Goal: Task Accomplishment & Management: Manage account settings

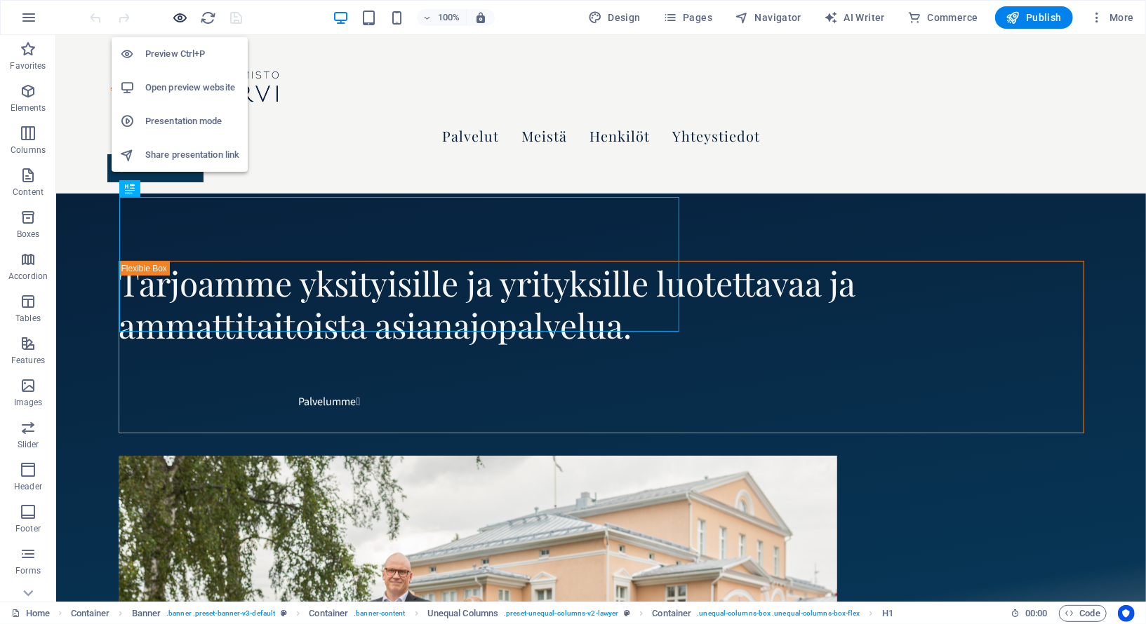
click at [172, 16] on span "button" at bounding box center [180, 18] width 17 height 16
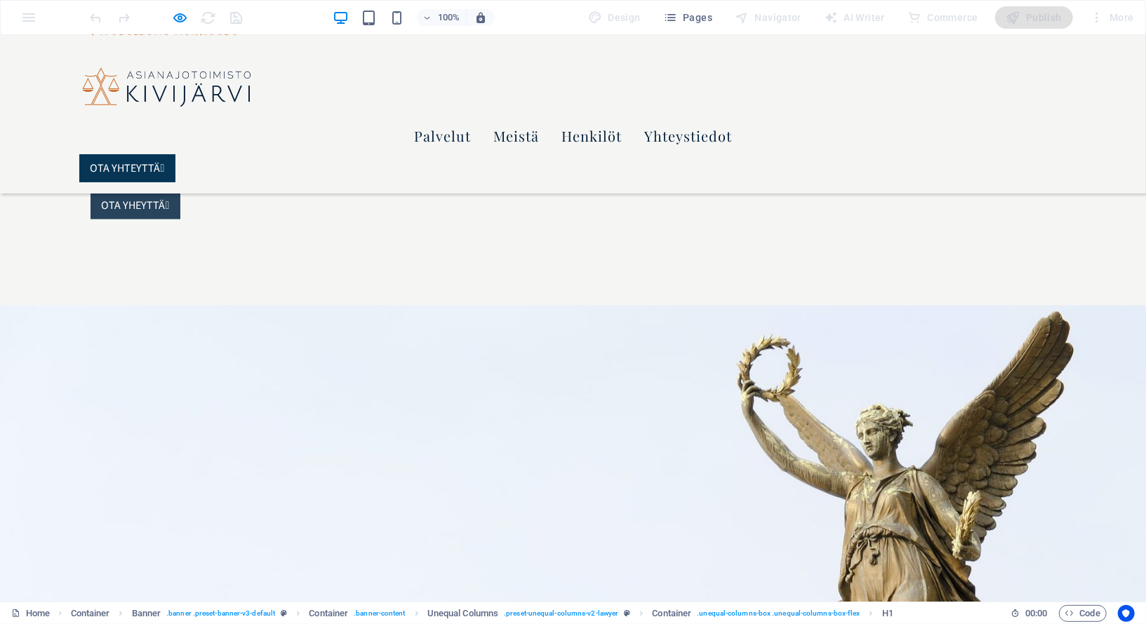
scroll to position [1532, 0]
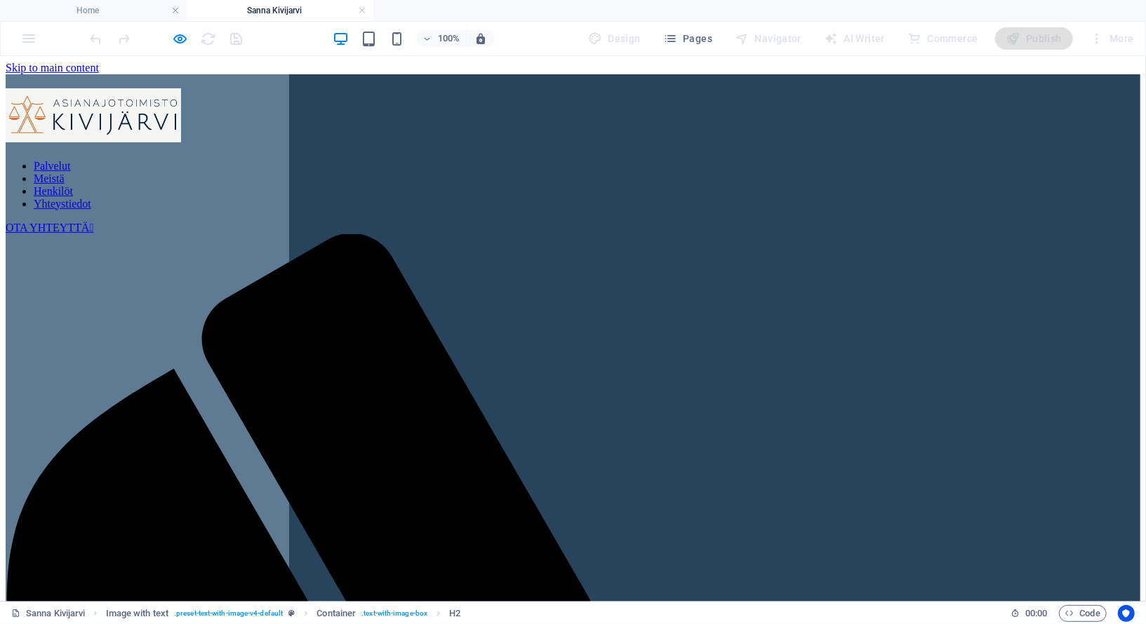
scroll to position [0, 0]
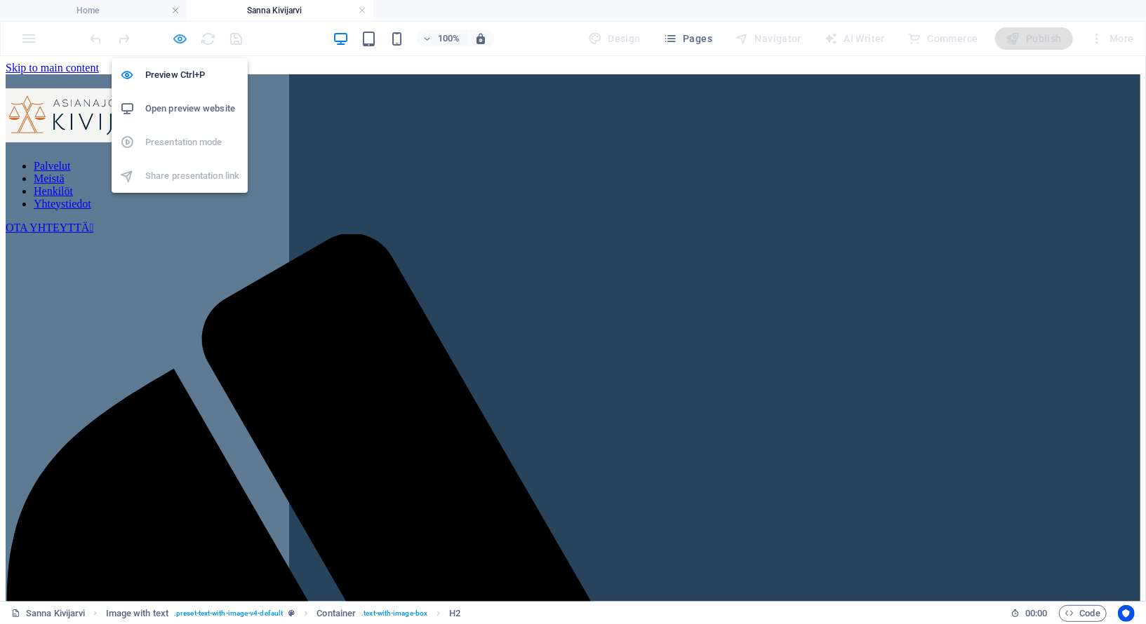
click at [182, 36] on icon "button" at bounding box center [181, 39] width 16 height 16
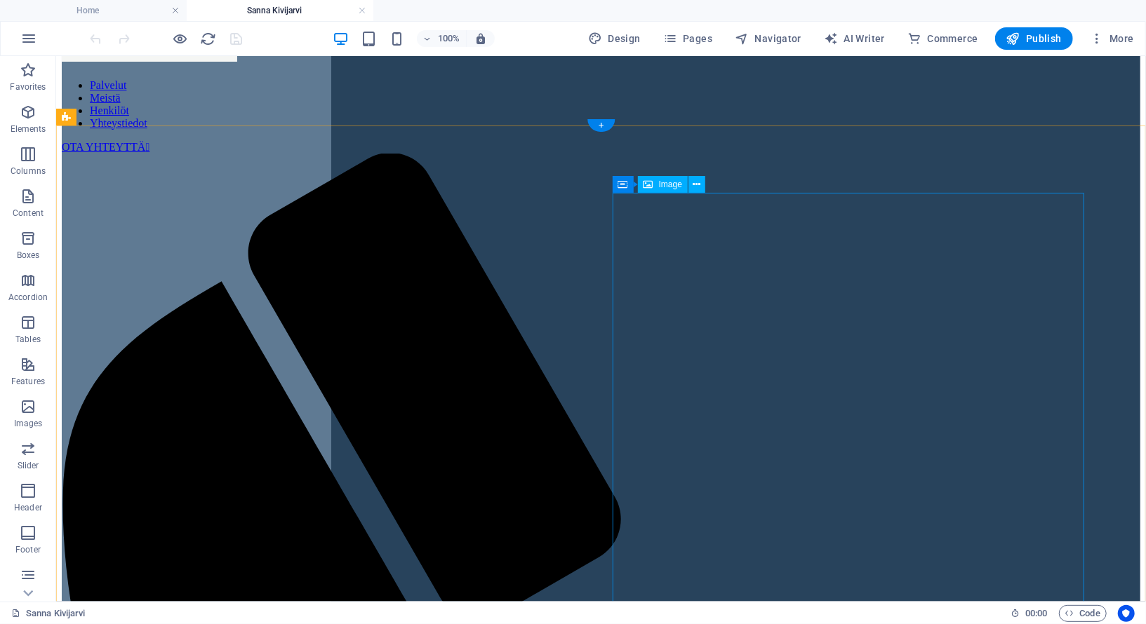
scroll to position [86, 0]
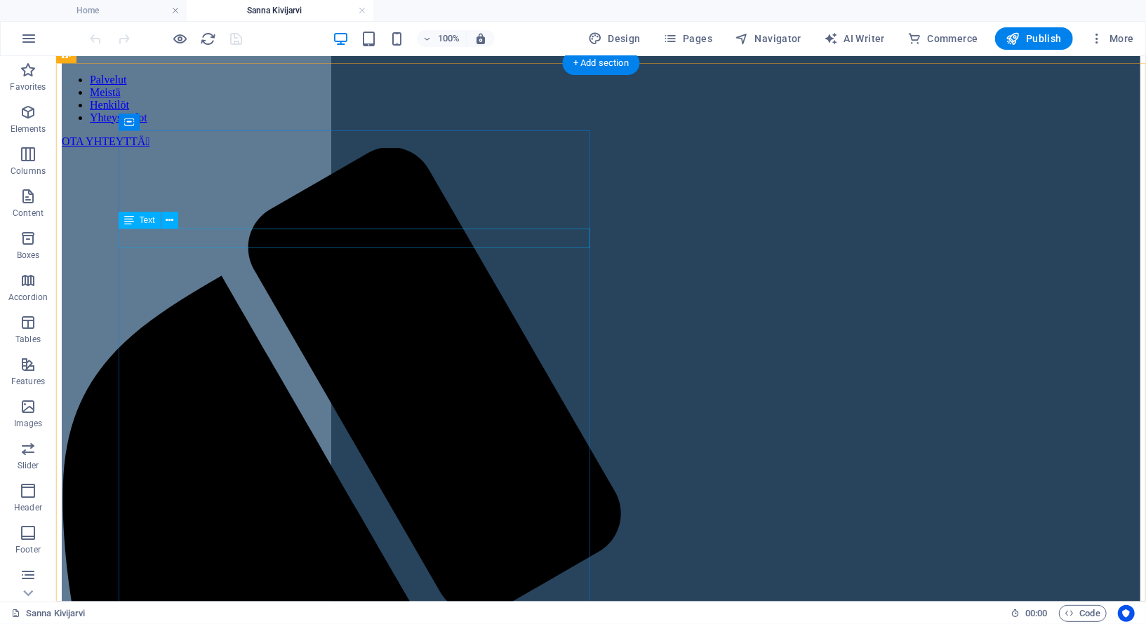
drag, startPoint x: 233, startPoint y: 234, endPoint x: 290, endPoint y: 290, distance: 80.4
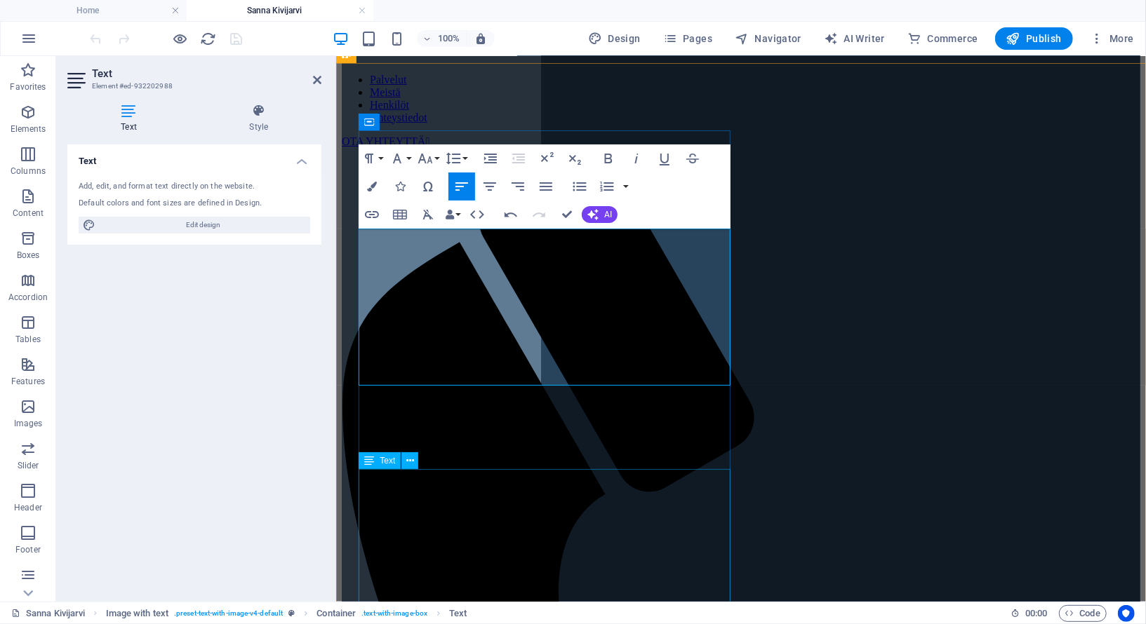
scroll to position [87, 0]
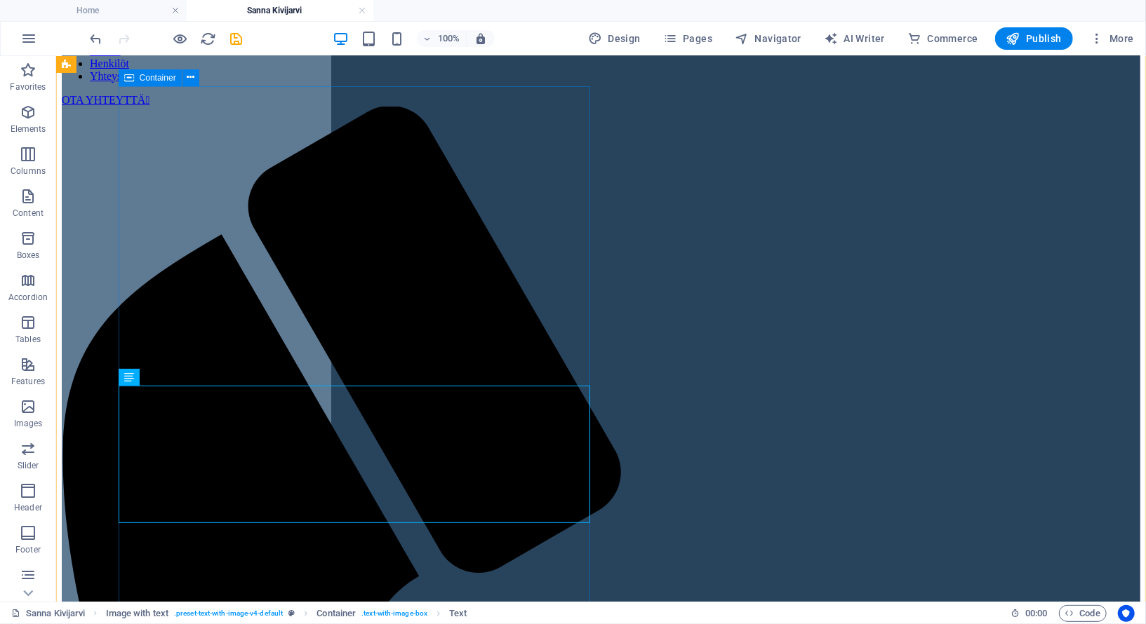
scroll to position [135, 0]
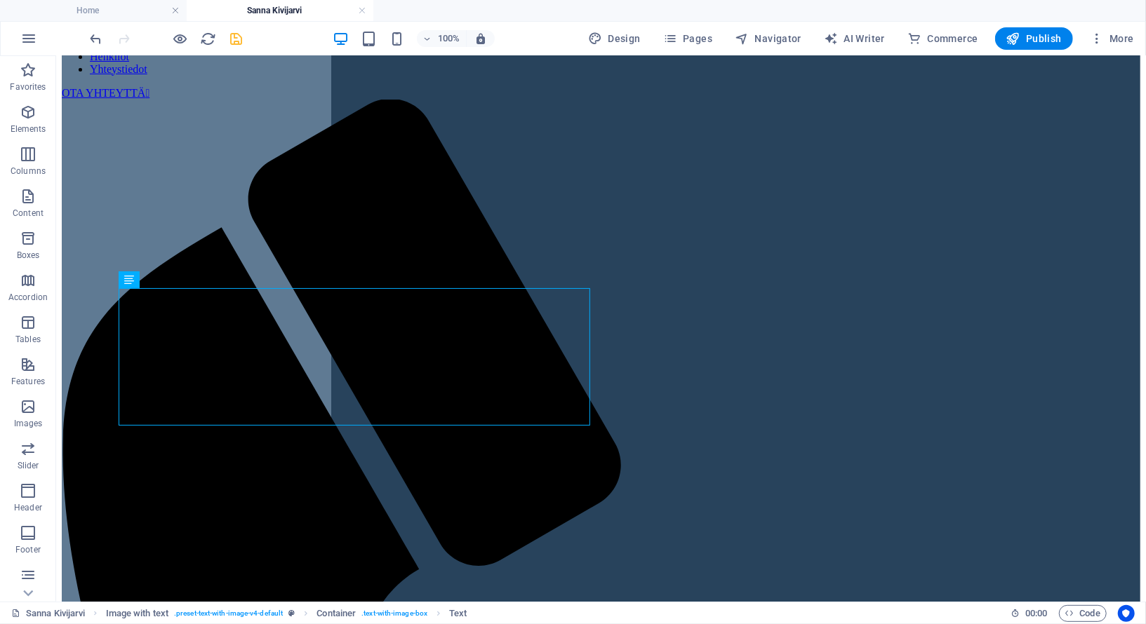
click at [240, 36] on icon "save" at bounding box center [237, 39] width 16 height 16
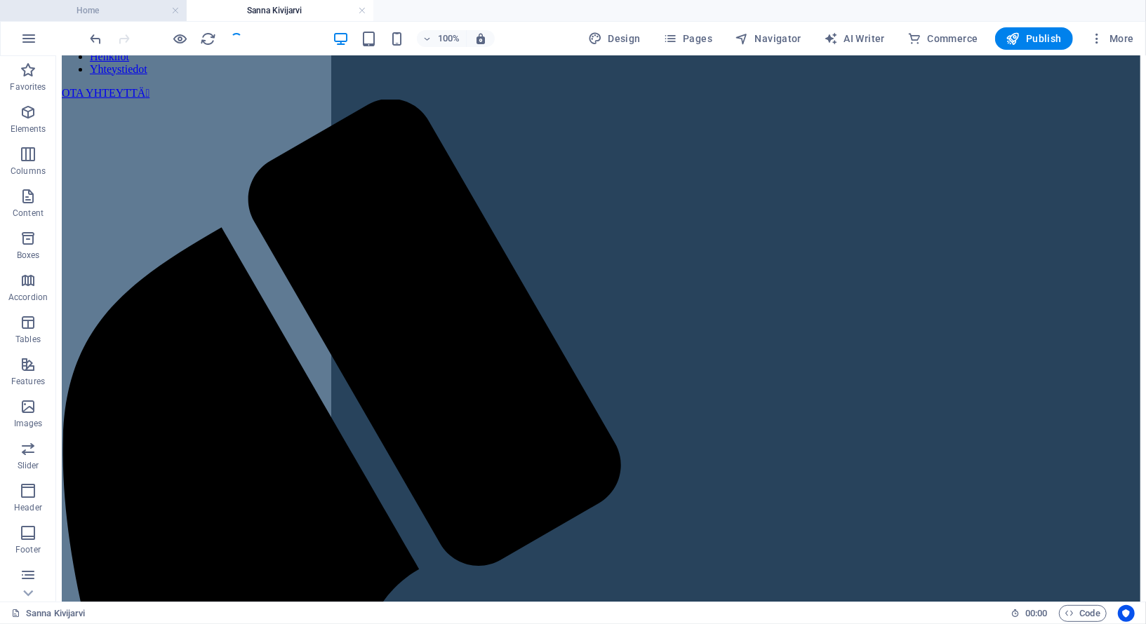
click at [110, 14] on h4 "Home" at bounding box center [93, 10] width 187 height 15
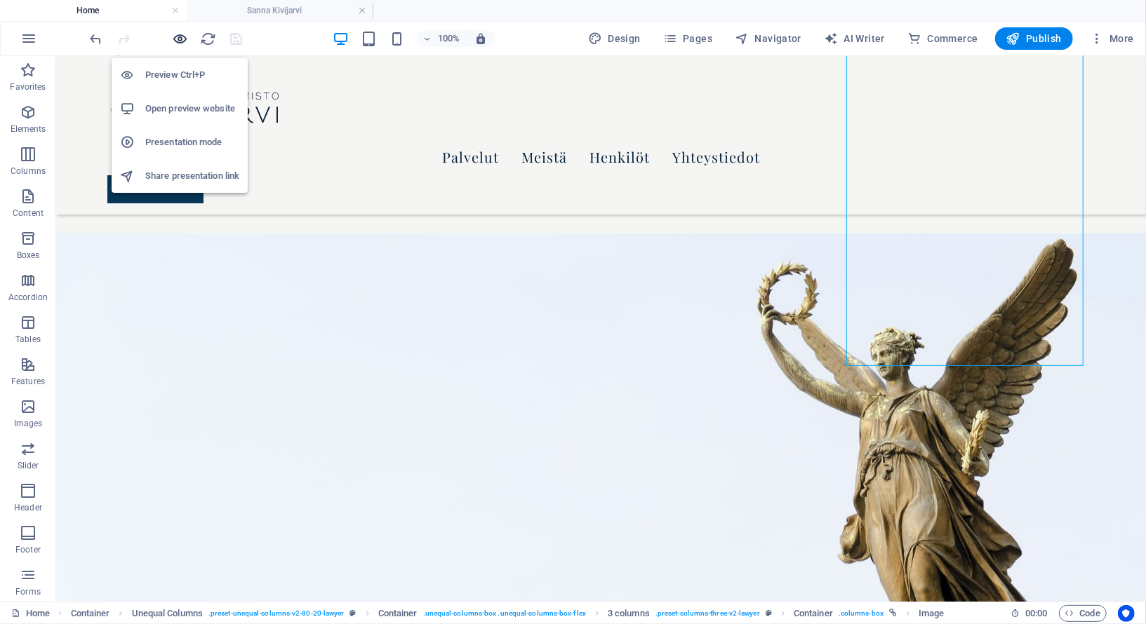
click at [178, 38] on icon "button" at bounding box center [181, 39] width 16 height 16
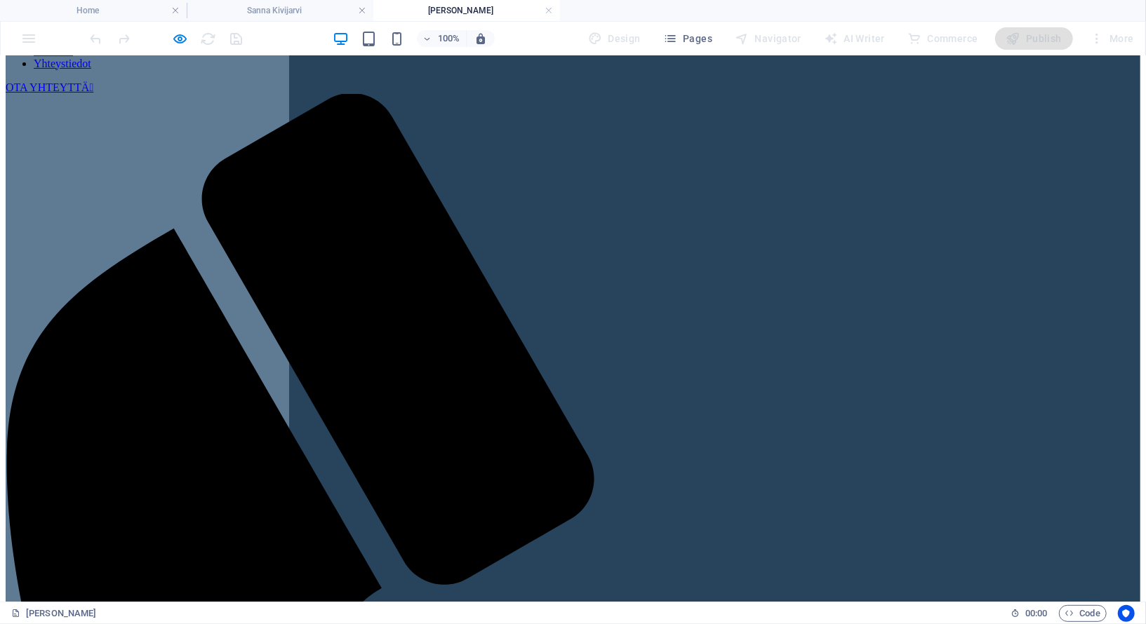
scroll to position [139, 0]
click at [257, 13] on h4 "Sanna Kivijarvi" at bounding box center [280, 10] width 187 height 15
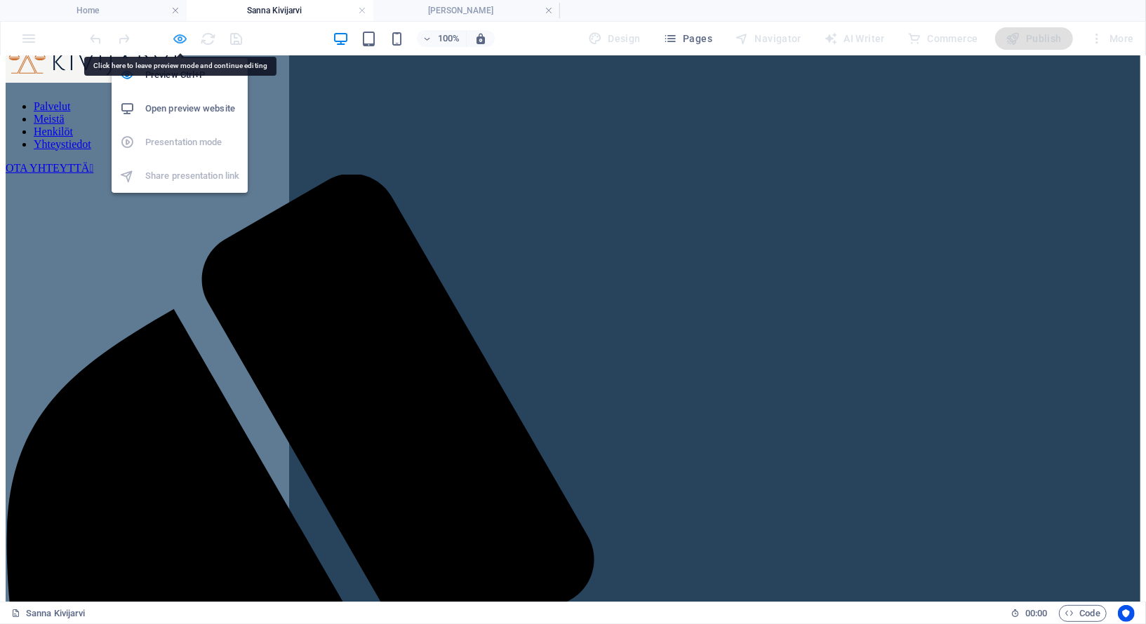
click at [184, 37] on icon "button" at bounding box center [181, 39] width 16 height 16
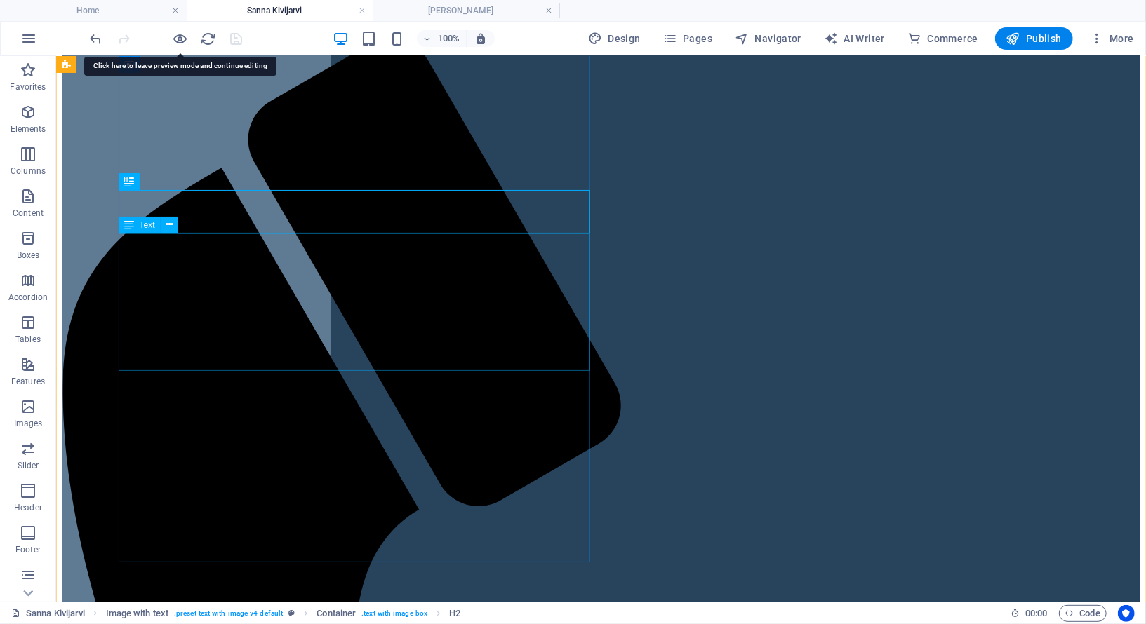
scroll to position [198, 0]
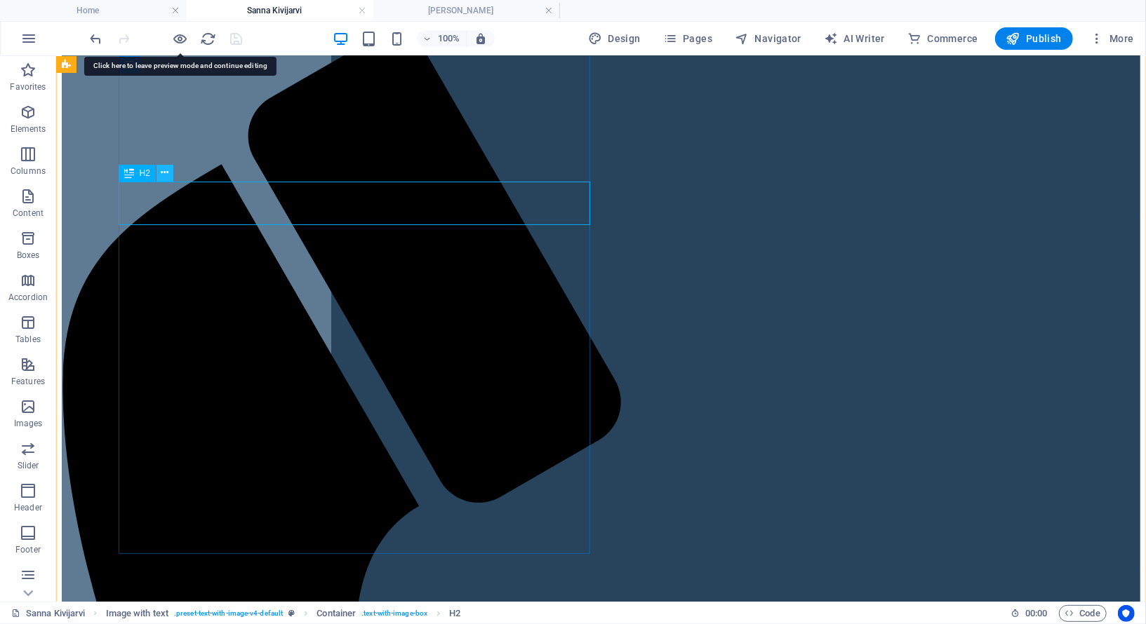
click at [166, 170] on icon at bounding box center [165, 173] width 8 height 15
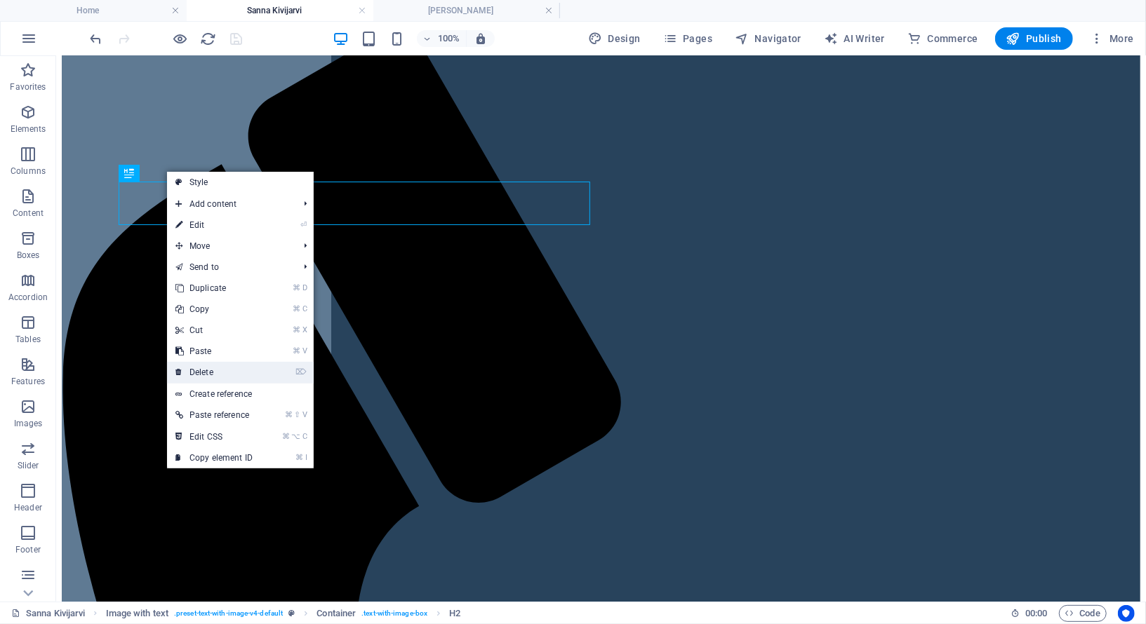
click at [205, 370] on link "⌦ Delete" at bounding box center [214, 372] width 94 height 21
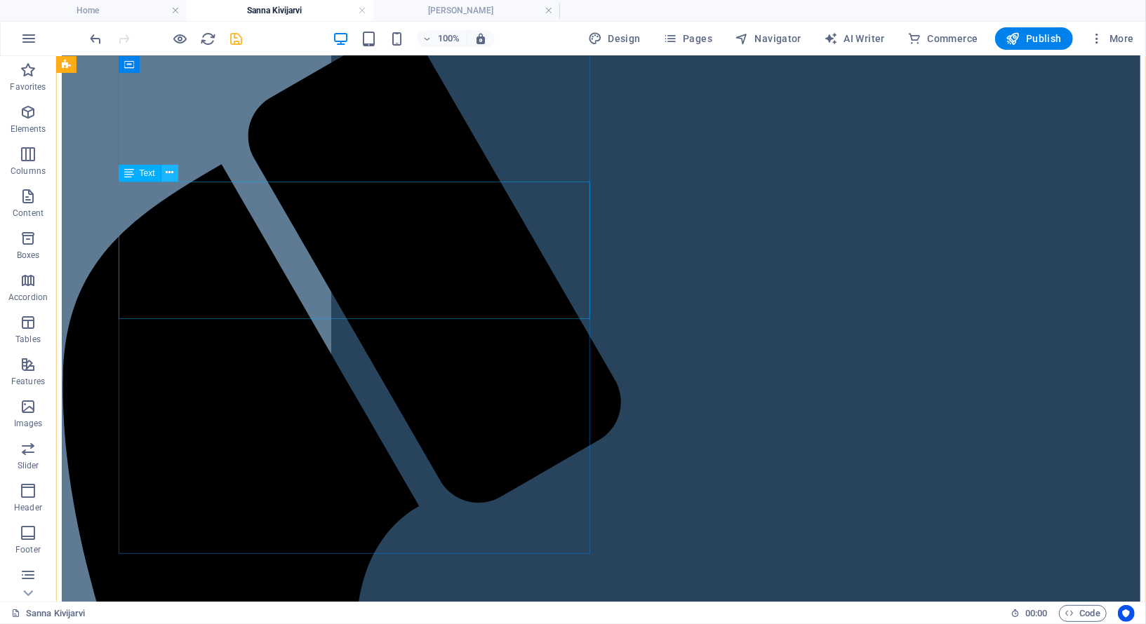
click at [168, 173] on icon at bounding box center [170, 173] width 8 height 15
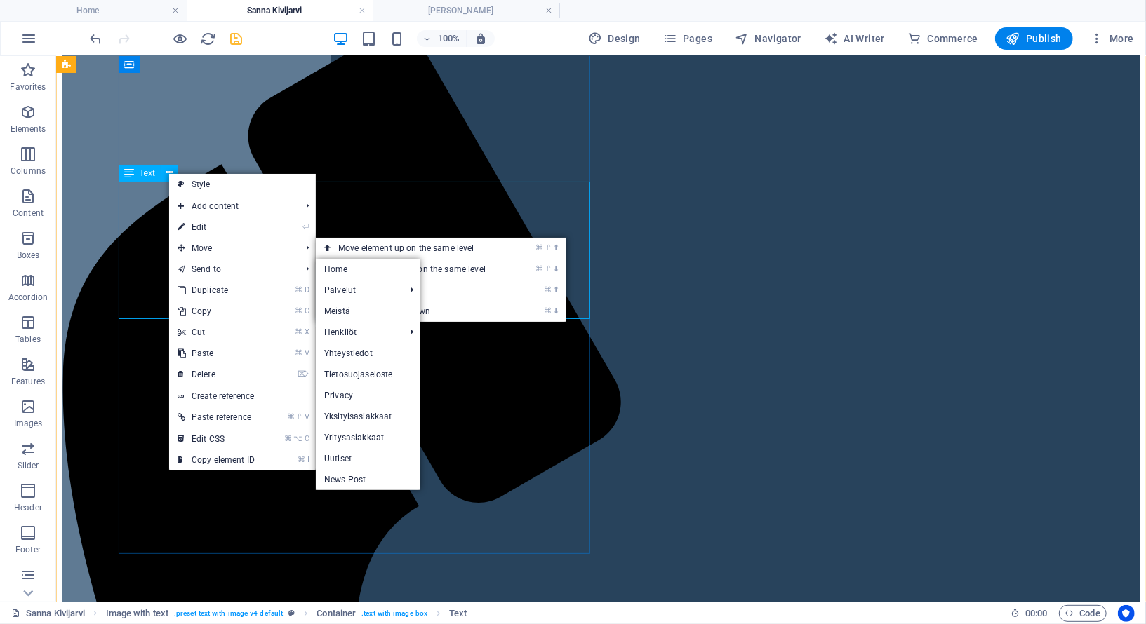
drag, startPoint x: 133, startPoint y: 267, endPoint x: 149, endPoint y: 265, distance: 17.0
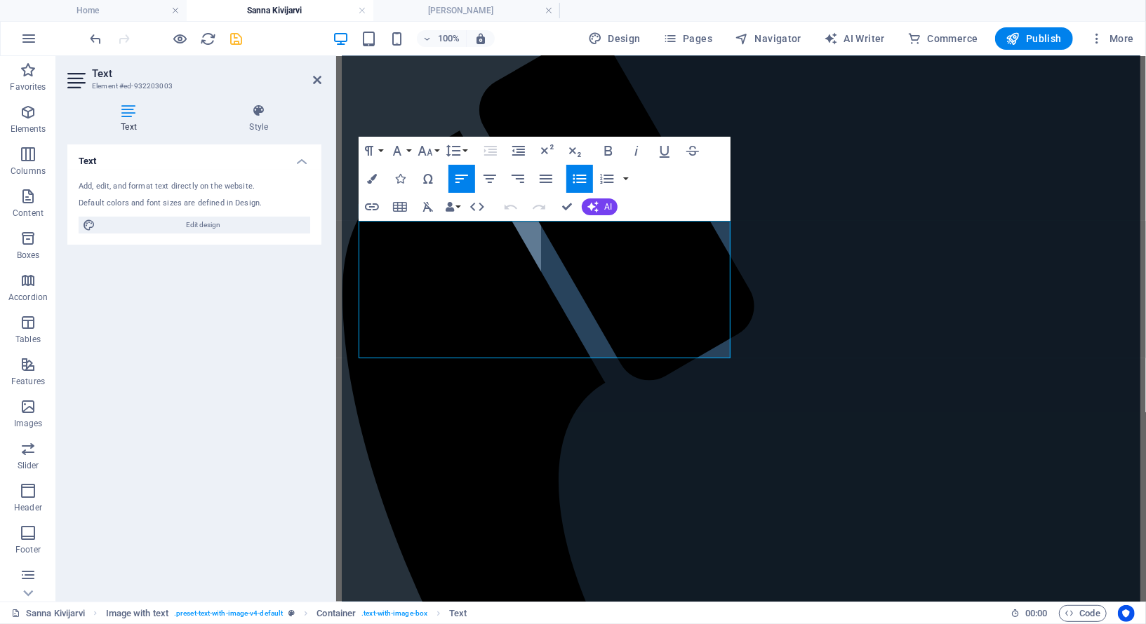
drag, startPoint x: 636, startPoint y: 312, endPoint x: 332, endPoint y: 222, distance: 316.6
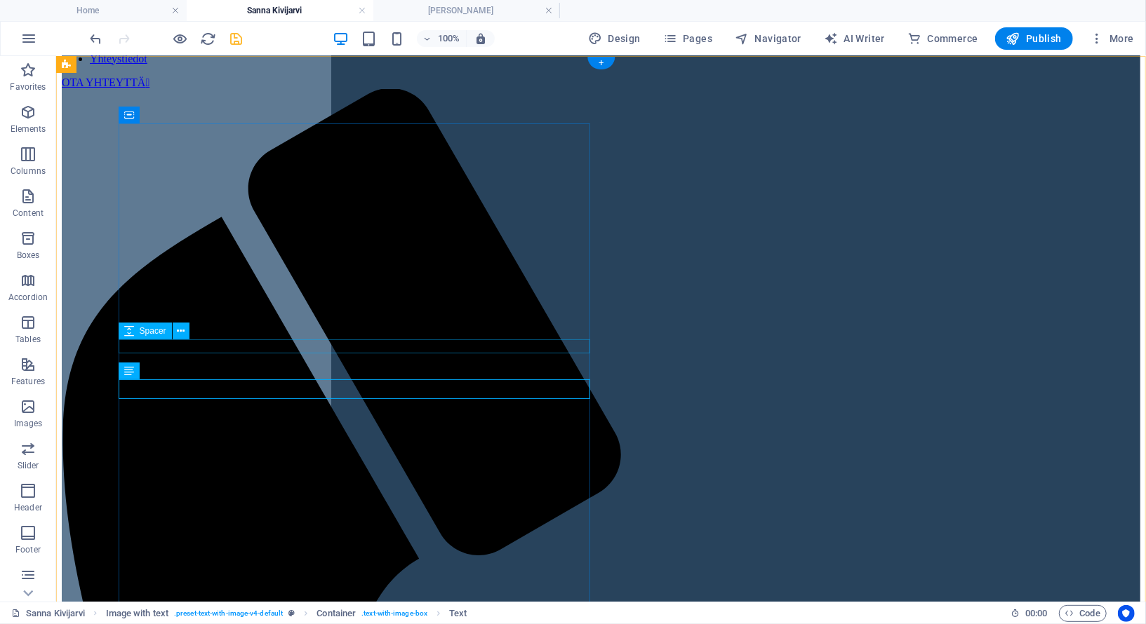
scroll to position [0, 0]
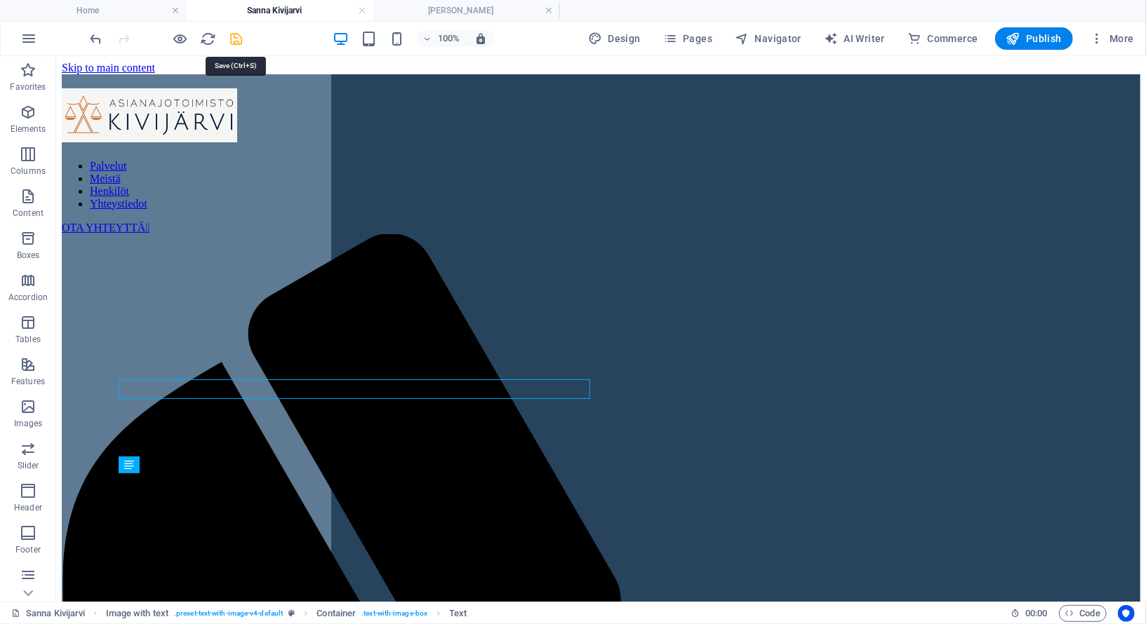
click at [236, 46] on icon "save" at bounding box center [237, 39] width 16 height 16
checkbox input "false"
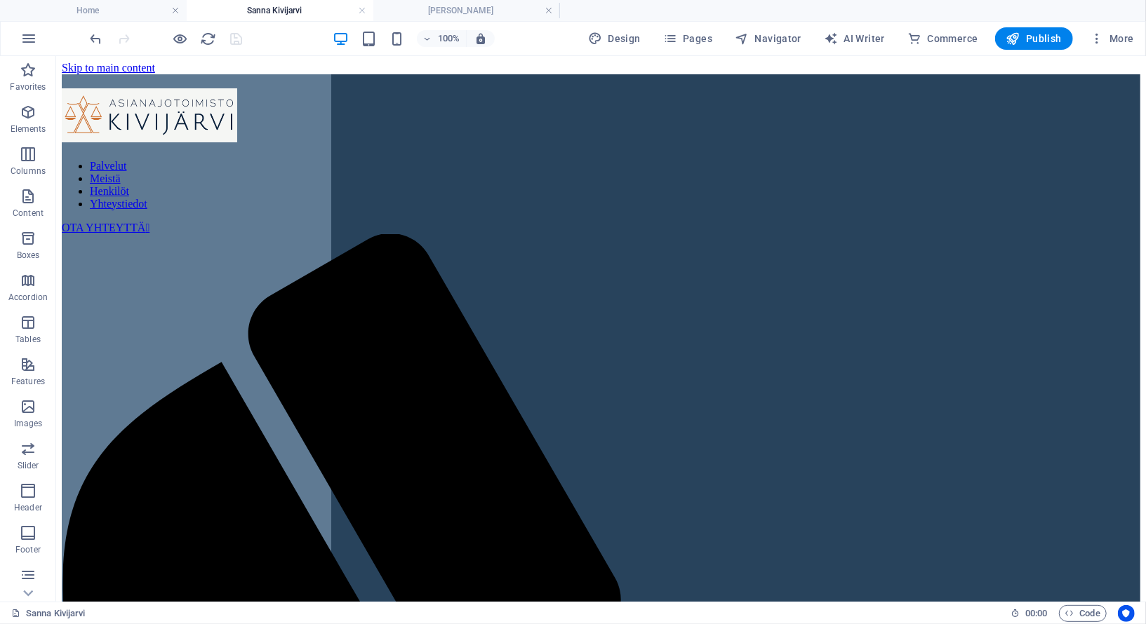
click at [234, 38] on div at bounding box center [166, 38] width 157 height 22
click at [78, 12] on h4 "Home" at bounding box center [93, 10] width 187 height 15
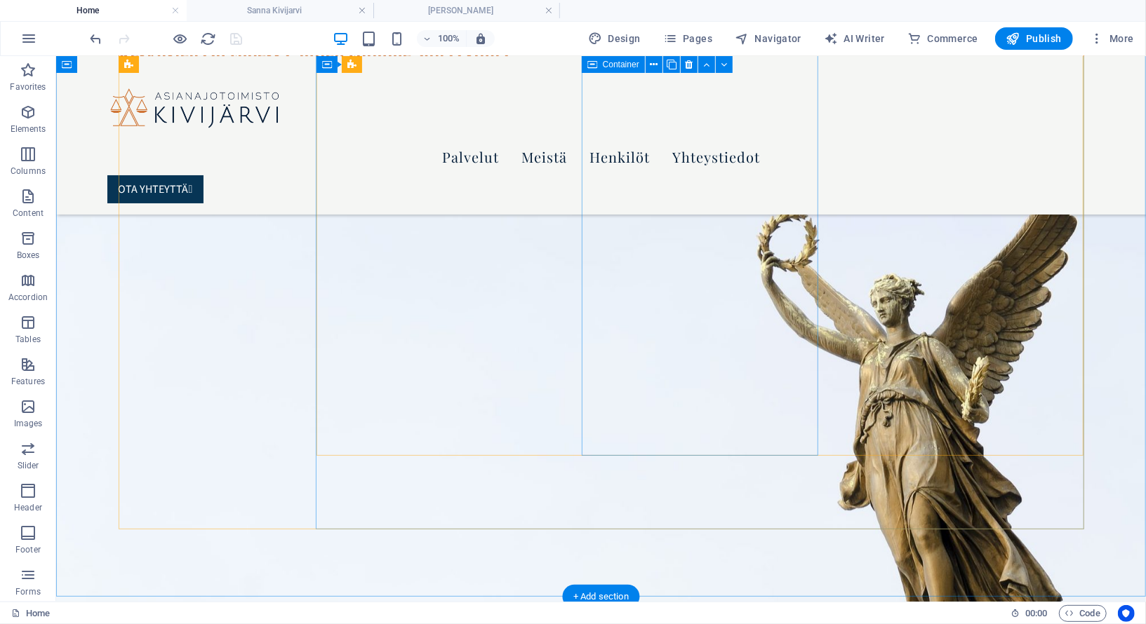
scroll to position [1605, 0]
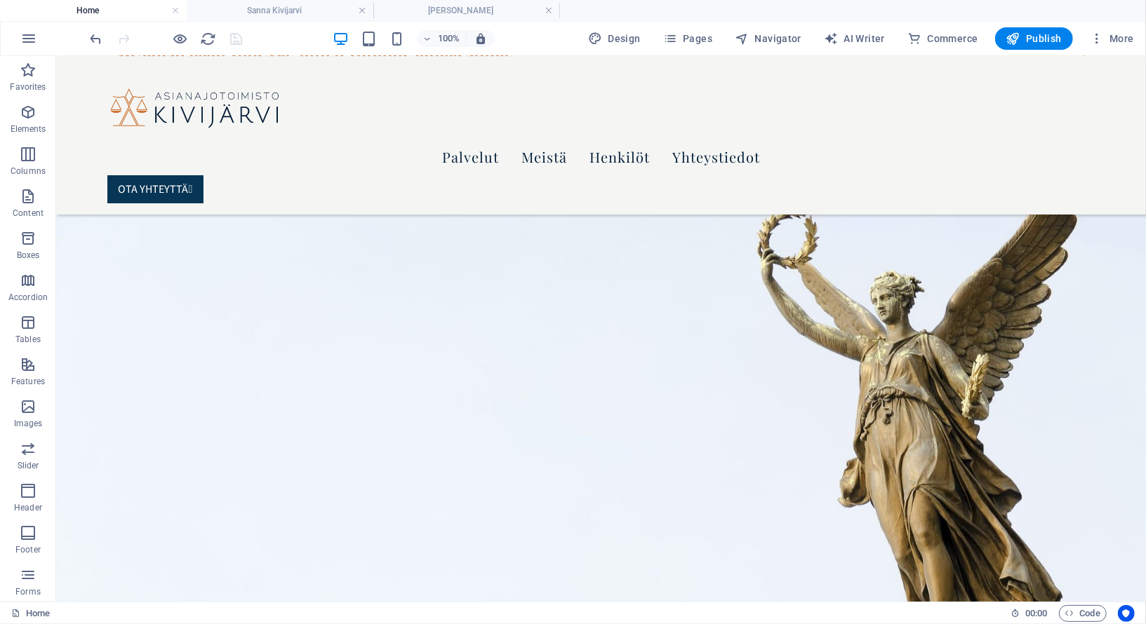
drag, startPoint x: 313, startPoint y: 14, endPoint x: 314, endPoint y: 41, distance: 27.4
click at [313, 14] on h4 "Sanna Kivijarvi" at bounding box center [280, 10] width 187 height 15
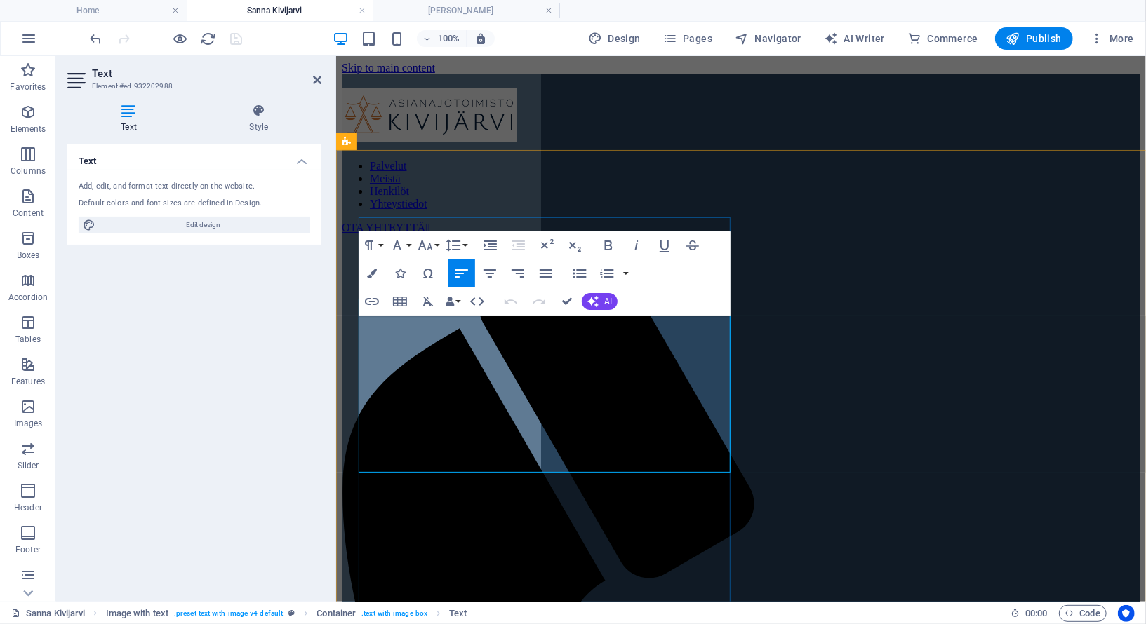
drag, startPoint x: 593, startPoint y: 361, endPoint x: 344, endPoint y: 318, distance: 252.9
copy p "Sanna on erikoistunut työ- ja sopimusoikeuteen. Hän avustaa asiakkaita muun mua…"
click at [110, 0] on li "Home" at bounding box center [93, 10] width 187 height 21
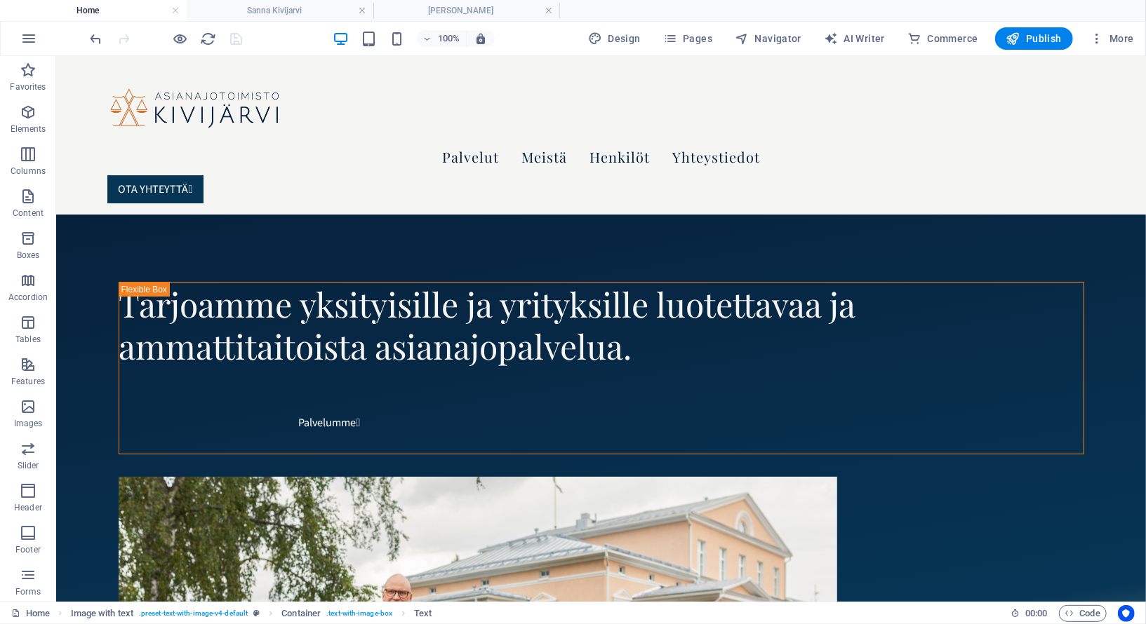
scroll to position [1605, 0]
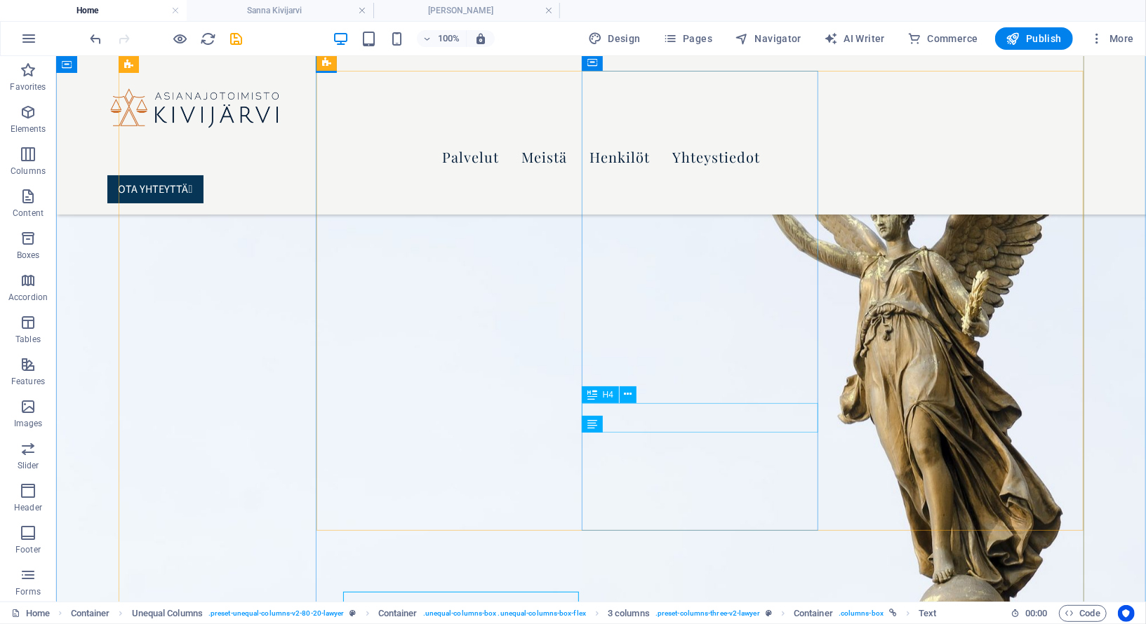
scroll to position [1530, 0]
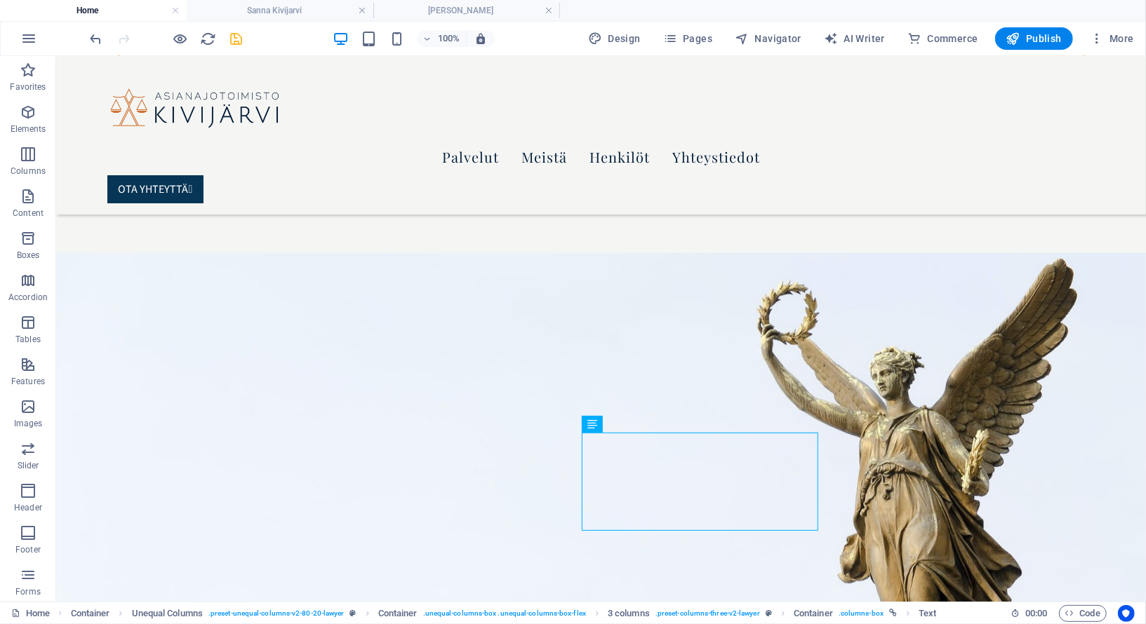
click at [232, 41] on icon "save" at bounding box center [237, 39] width 16 height 16
checkbox input "false"
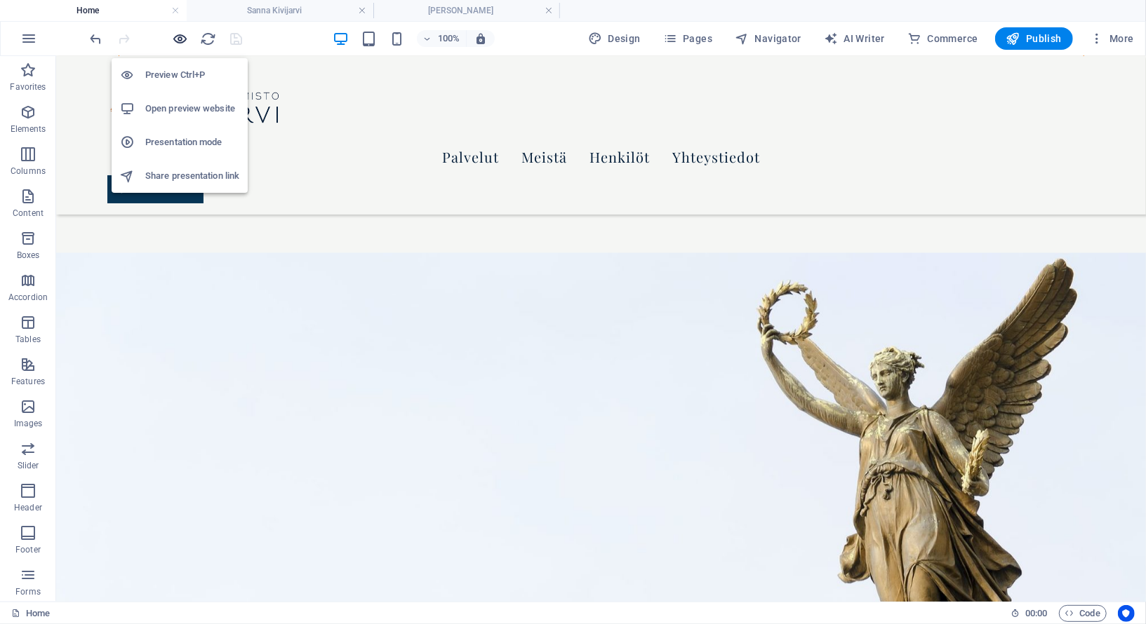
click at [179, 36] on icon "button" at bounding box center [181, 39] width 16 height 16
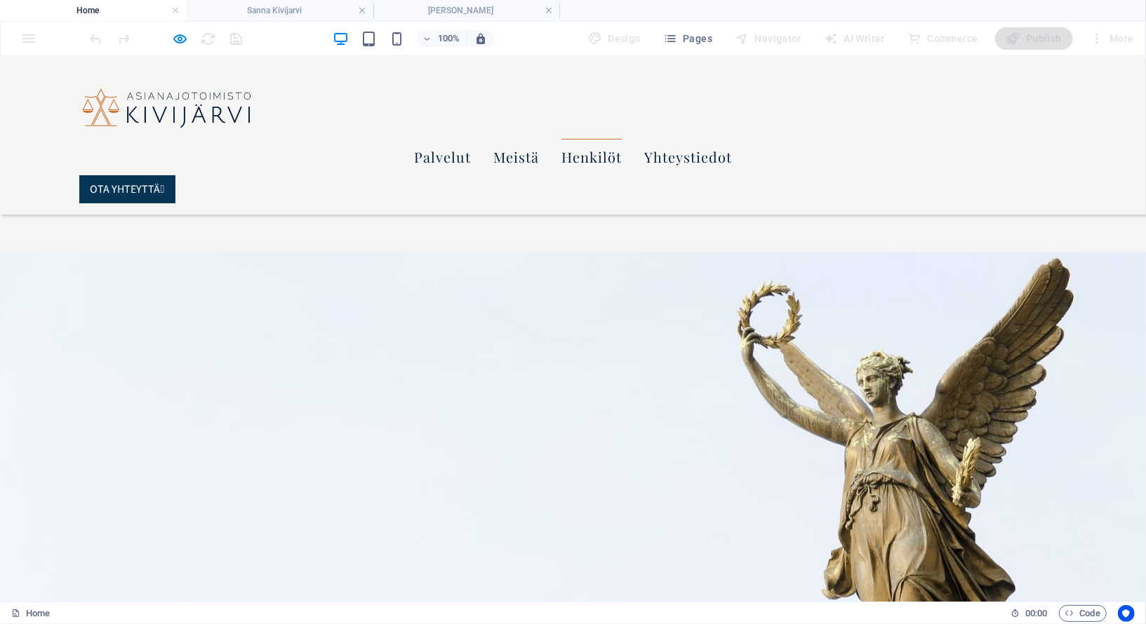
click at [622, 138] on link "Henkilöt" at bounding box center [591, 156] width 60 height 36
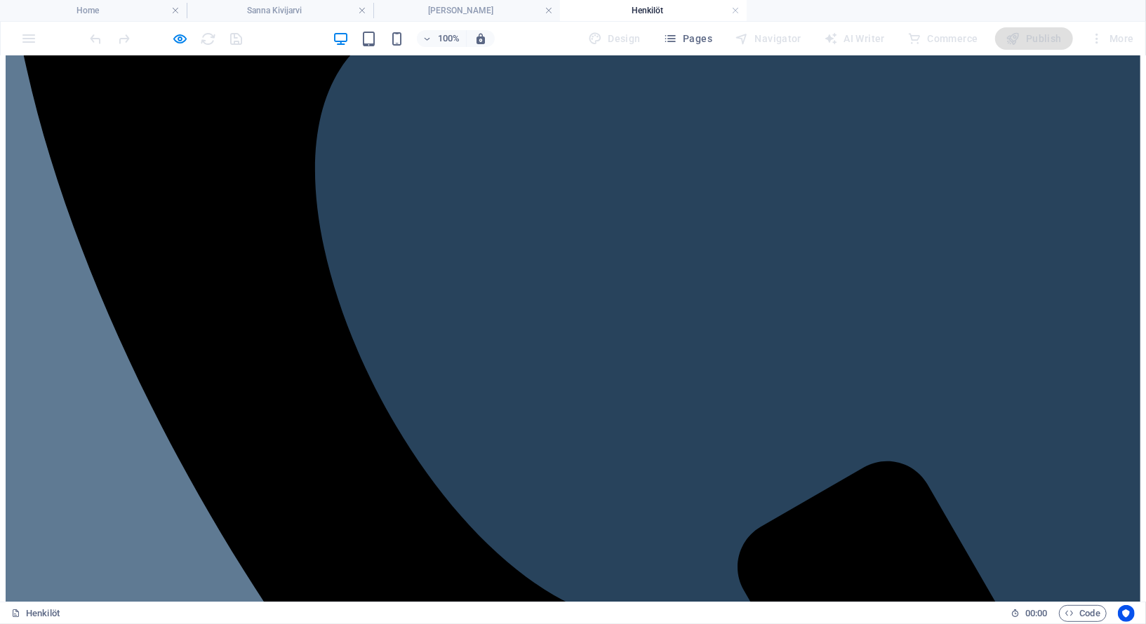
scroll to position [700, 0]
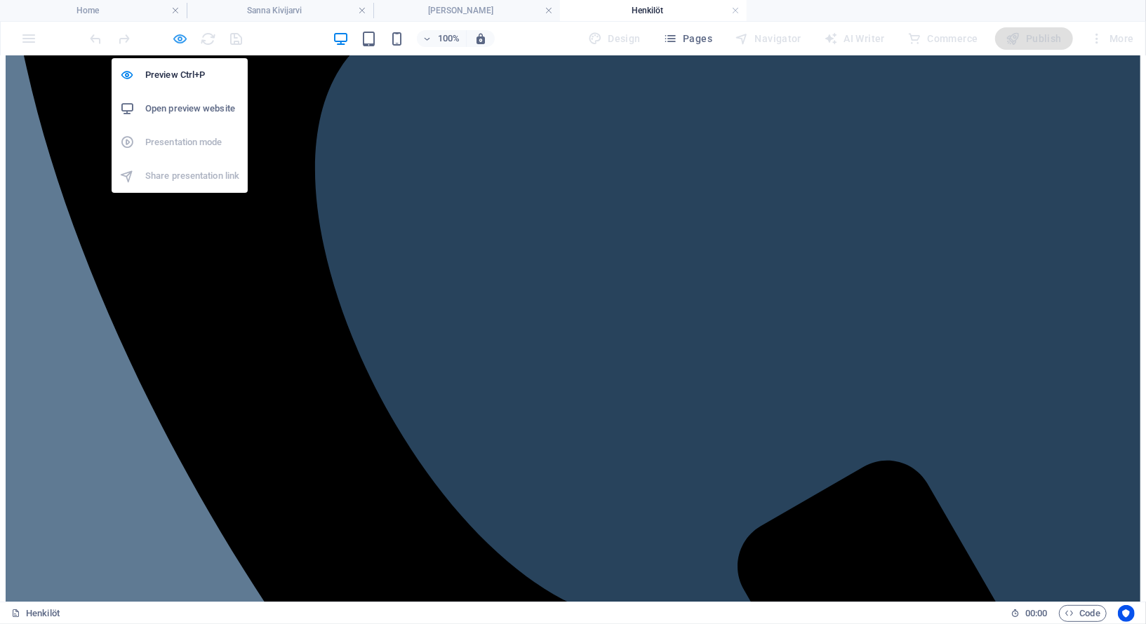
click at [187, 38] on icon "button" at bounding box center [181, 39] width 16 height 16
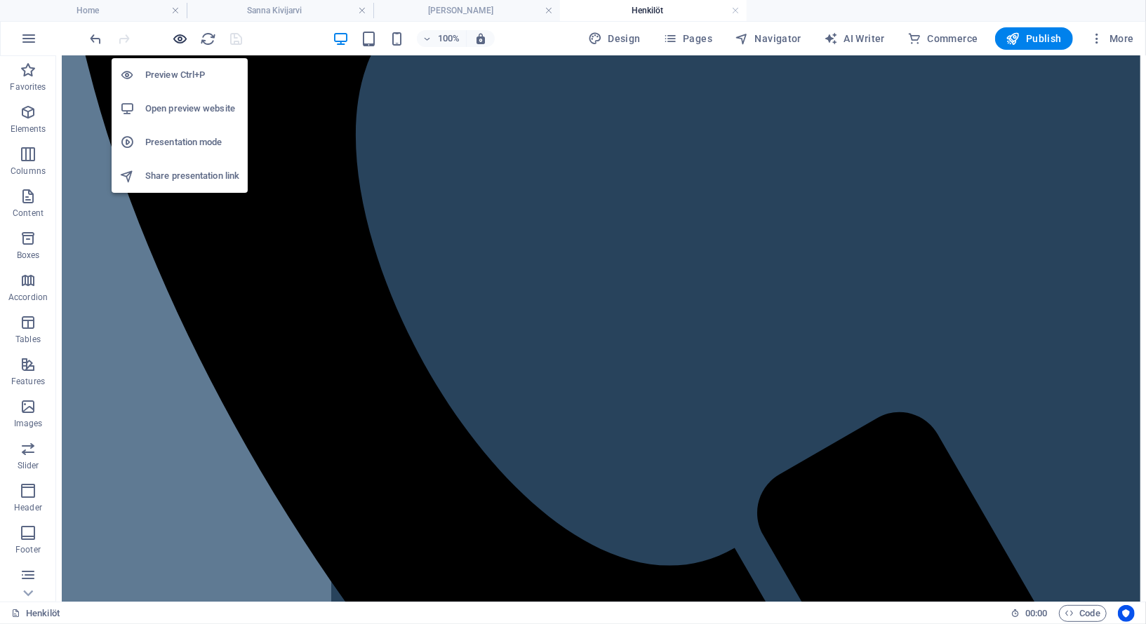
click at [184, 38] on icon "button" at bounding box center [181, 39] width 16 height 16
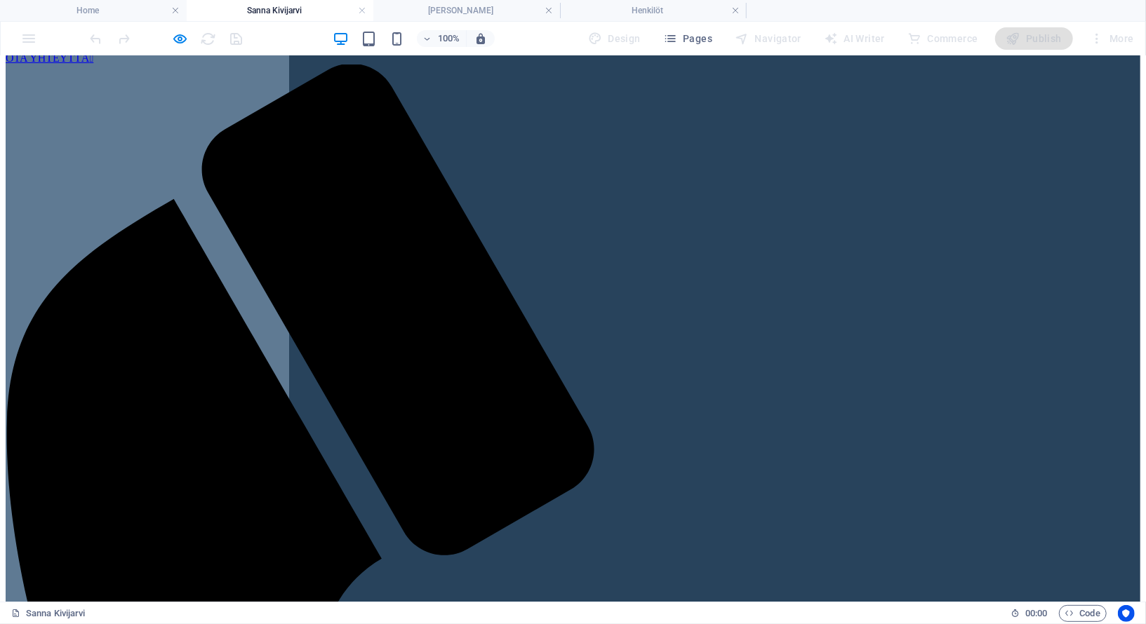
scroll to position [0, 0]
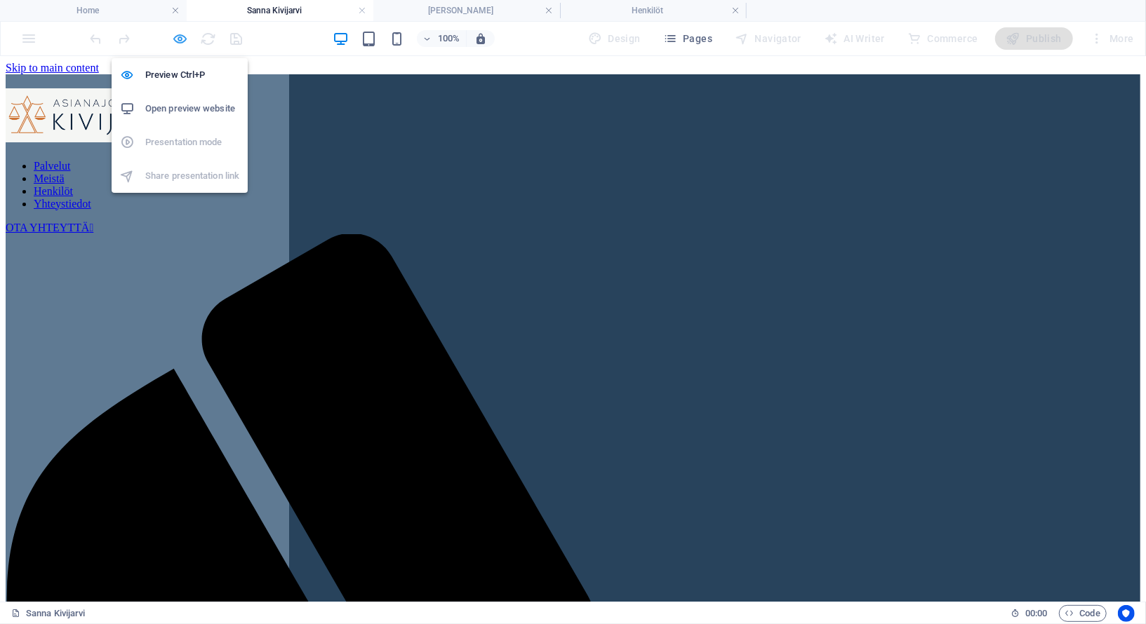
click at [177, 39] on icon "button" at bounding box center [181, 39] width 16 height 16
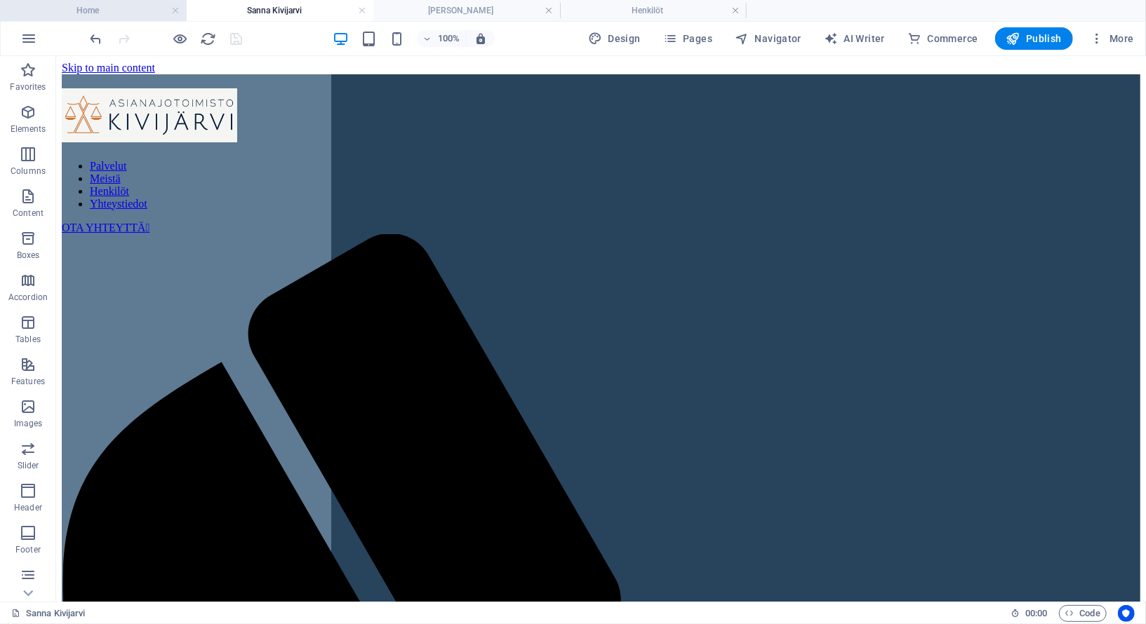
click at [112, 11] on h4 "Home" at bounding box center [93, 10] width 187 height 15
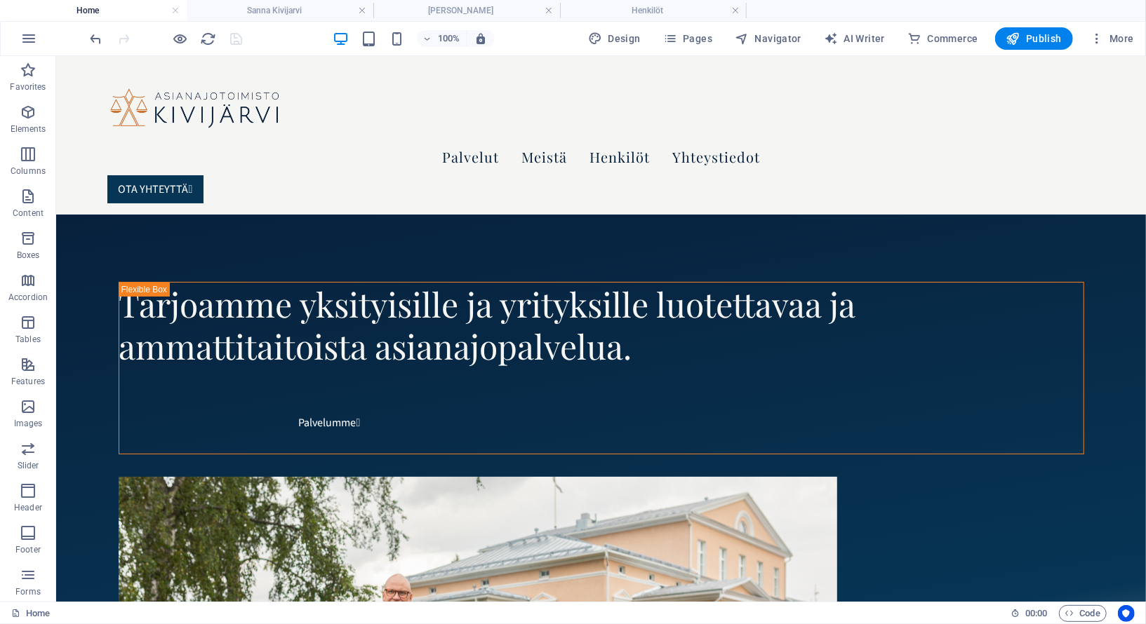
click at [234, 39] on div at bounding box center [166, 38] width 157 height 22
